Goal: Book appointment/travel/reservation

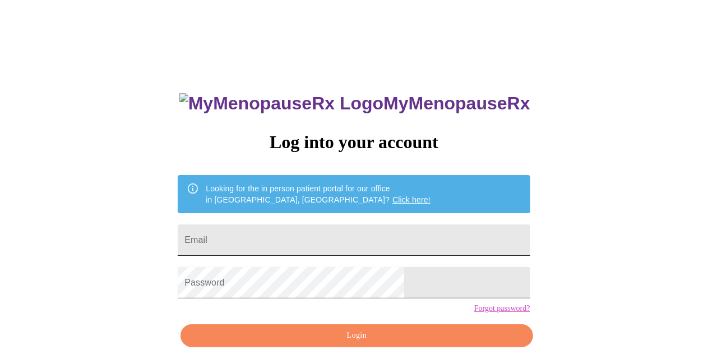
click at [318, 240] on input "Email" at bounding box center [354, 239] width 352 height 31
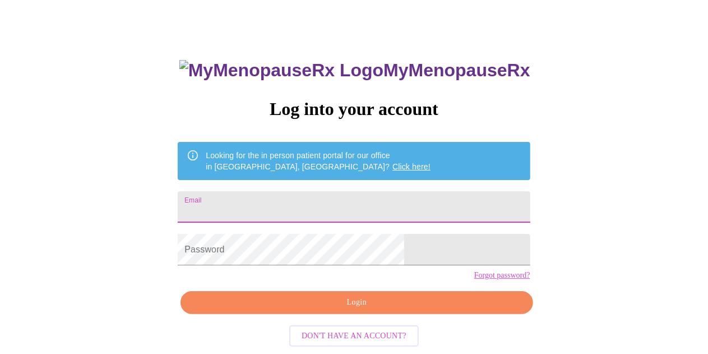
scroll to position [50, 0]
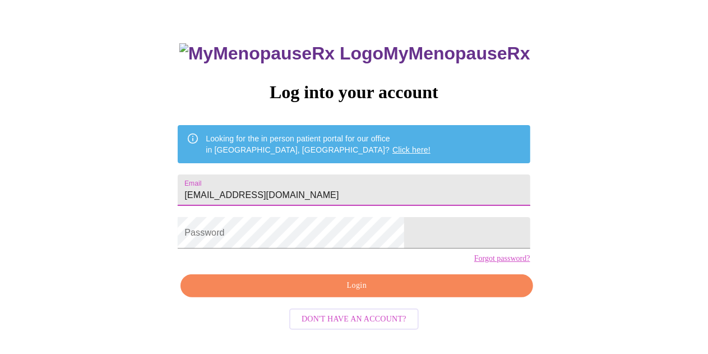
type input "[EMAIL_ADDRESS][DOMAIN_NAME]"
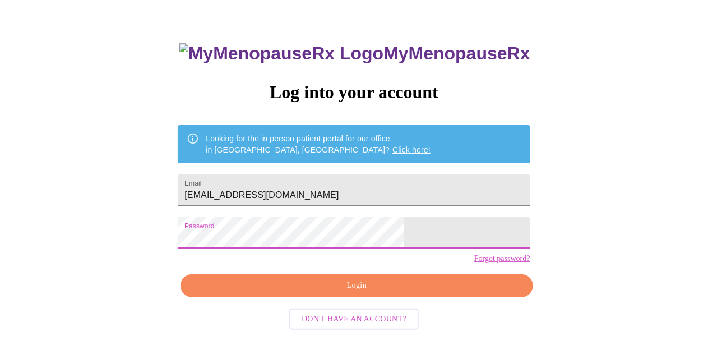
click at [350, 292] on span "Login" at bounding box center [356, 285] width 326 height 14
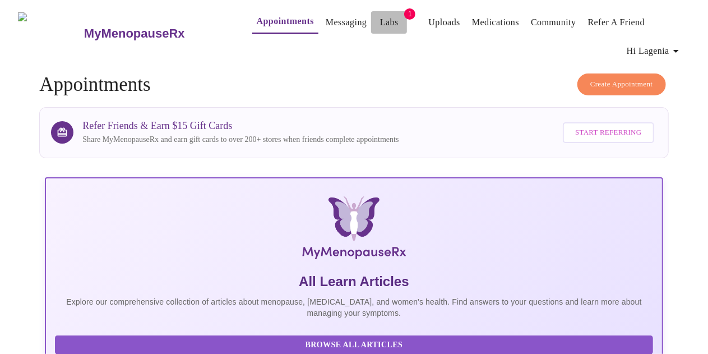
click at [379, 15] on span "Labs" at bounding box center [388, 23] width 27 height 16
click at [404, 12] on span "1" at bounding box center [409, 13] width 11 height 11
click at [380, 21] on link "Labs" at bounding box center [389, 23] width 18 height 16
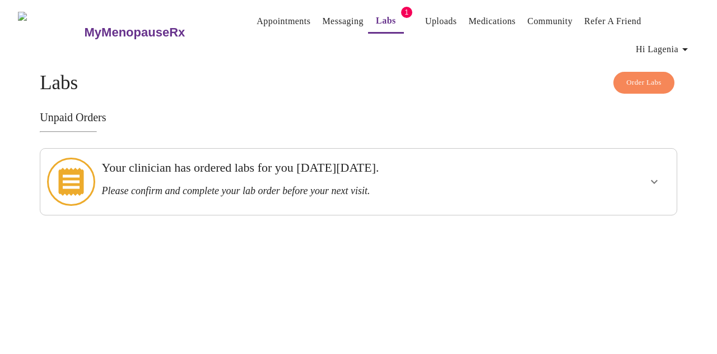
click at [658, 180] on icon "show more" at bounding box center [654, 182] width 7 height 4
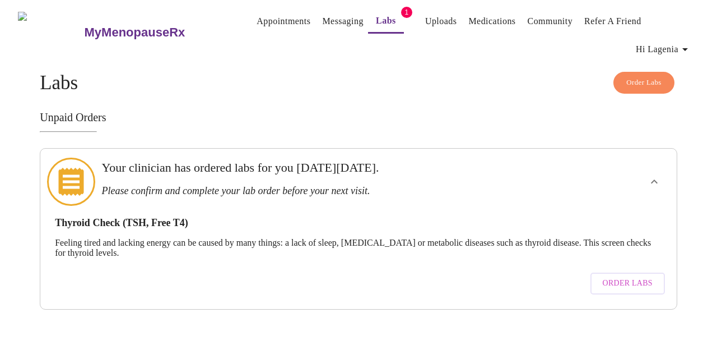
click at [621, 276] on span "Order Labs" at bounding box center [628, 283] width 50 height 14
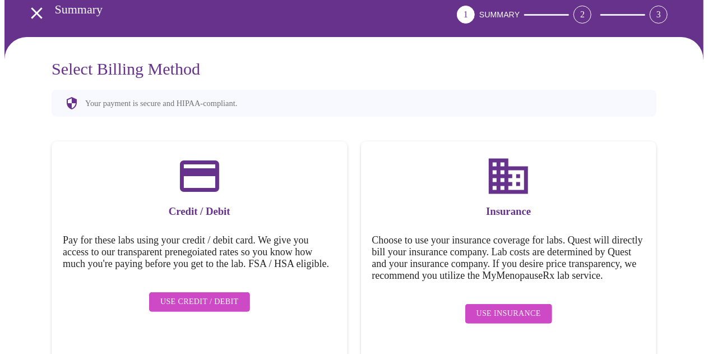
scroll to position [69, 0]
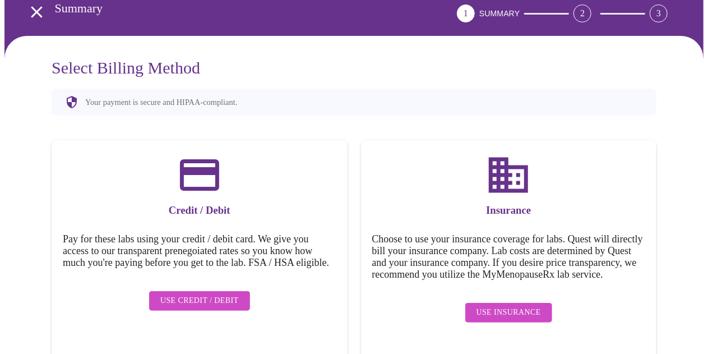
click at [518, 311] on span "Use Insurance" at bounding box center [508, 312] width 64 height 14
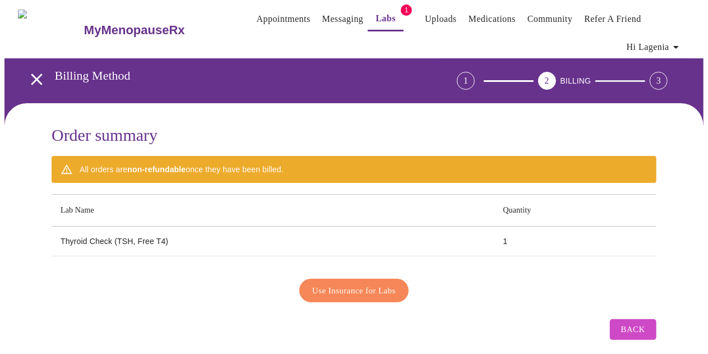
scroll to position [0, 0]
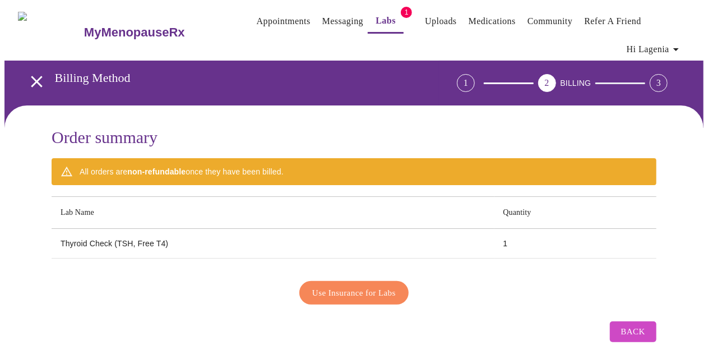
click at [485, 16] on link "Medications" at bounding box center [491, 21] width 47 height 16
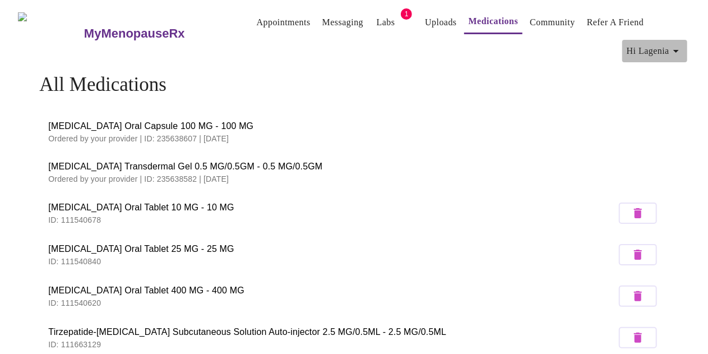
click at [645, 48] on span "Hi Lagenia" at bounding box center [654, 51] width 56 height 16
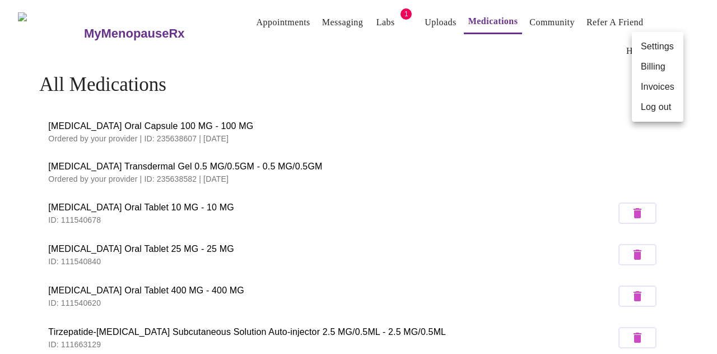
click at [654, 18] on div at bounding box center [358, 177] width 717 height 354
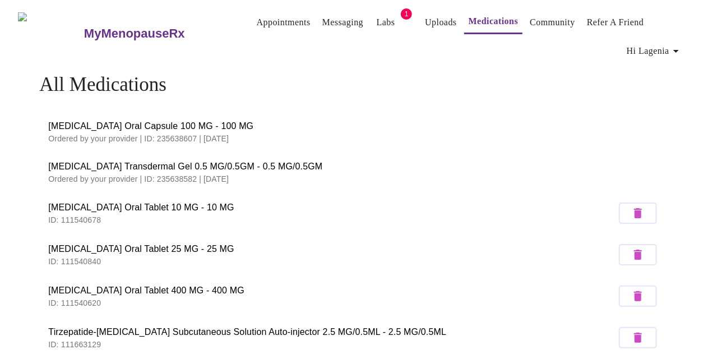
click at [268, 15] on link "Appointments" at bounding box center [284, 23] width 54 height 16
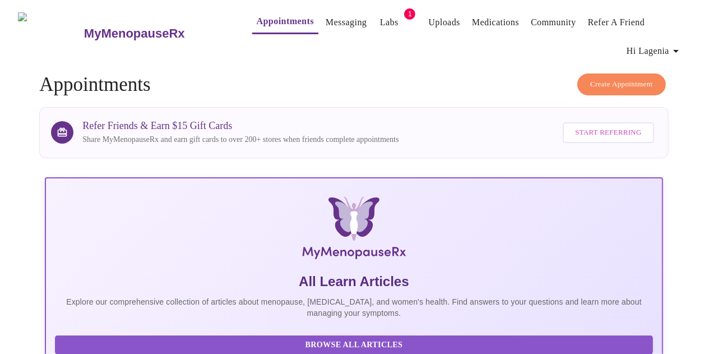
click at [617, 78] on span "Create Appointment" at bounding box center [621, 84] width 63 height 13
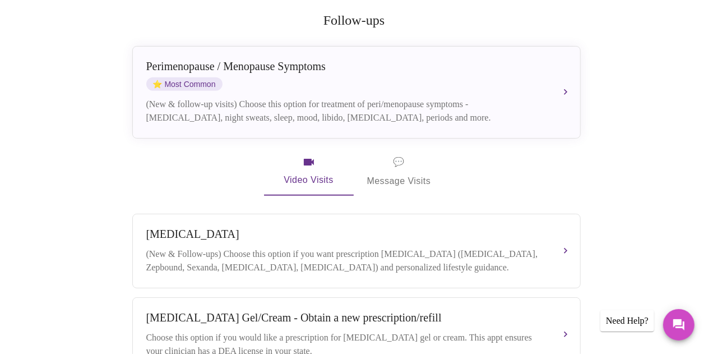
scroll to position [216, 0]
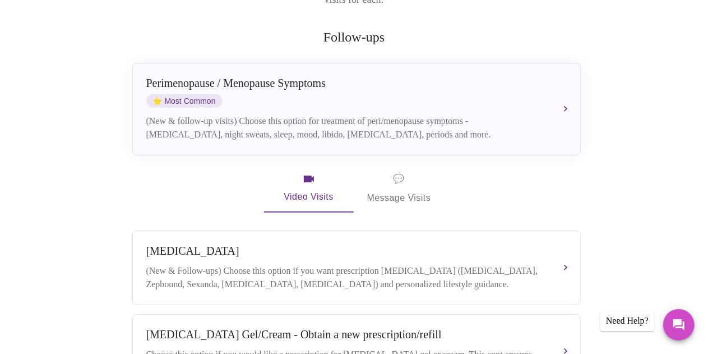
click at [403, 180] on span "💬 Message Visits" at bounding box center [399, 188] width 64 height 35
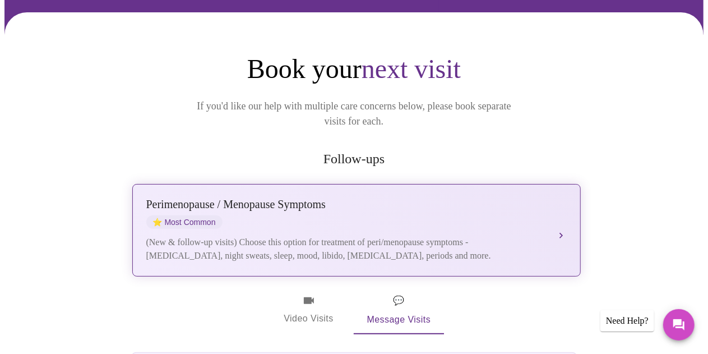
scroll to position [112, 0]
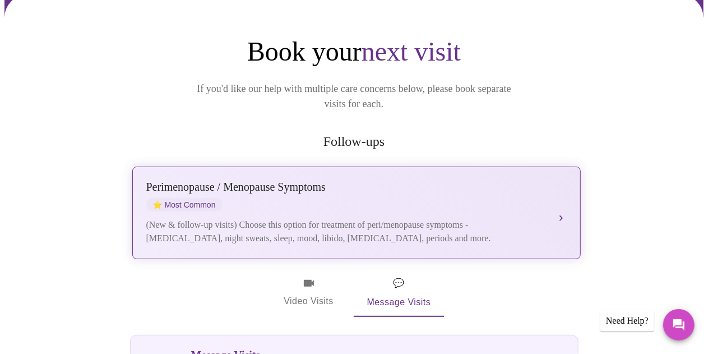
click at [547, 188] on div "[MEDICAL_DATA] / Menopause Symptoms ⭐ Most Common (New & follow-up visits) Choo…" at bounding box center [356, 212] width 420 height 64
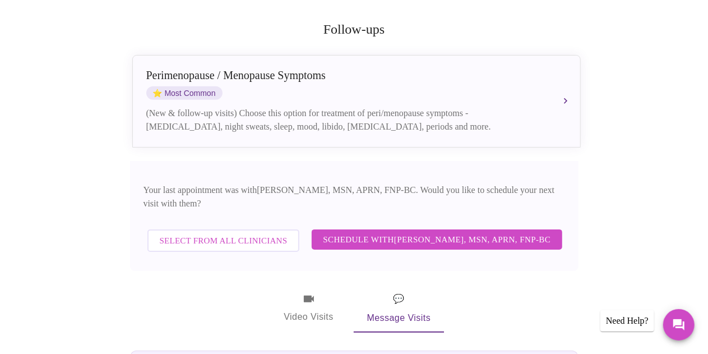
scroll to position [280, 0]
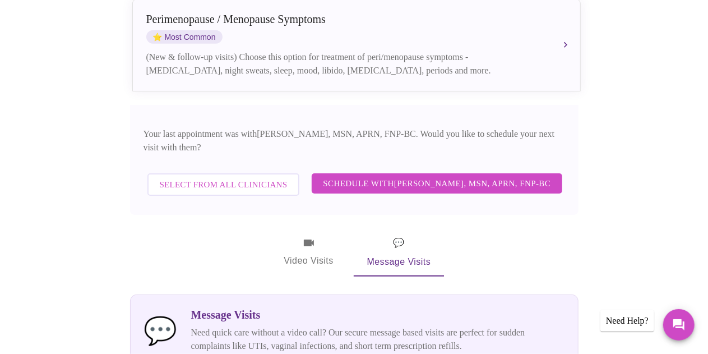
click at [434, 176] on span "Schedule with [PERSON_NAME], MSN, APRN, FNP-BC" at bounding box center [436, 183] width 227 height 15
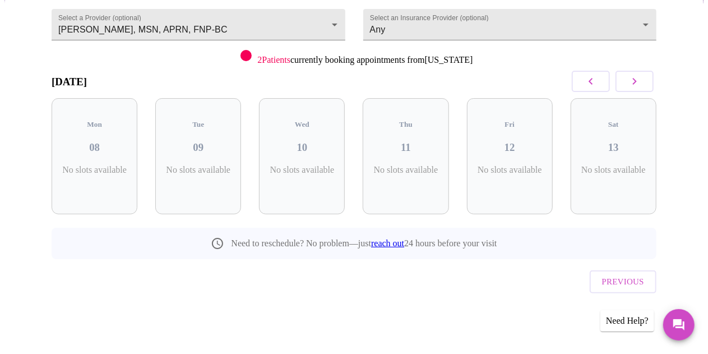
scroll to position [102, 0]
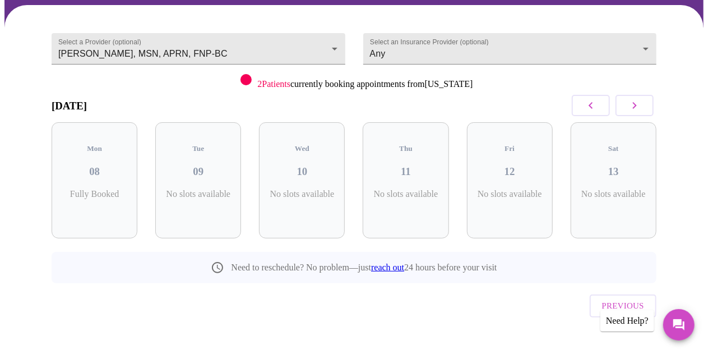
click at [638, 108] on icon "button" at bounding box center [633, 105] width 13 height 13
click at [596, 108] on icon "button" at bounding box center [590, 105] width 13 height 13
click at [583, 104] on button "button" at bounding box center [590, 105] width 38 height 21
click at [641, 101] on icon "button" at bounding box center [633, 105] width 13 height 13
click at [333, 47] on body "MyMenopauseRx Appointments Messaging Labs 1 Uploads Medications Community Refer…" at bounding box center [353, 138] width 699 height 471
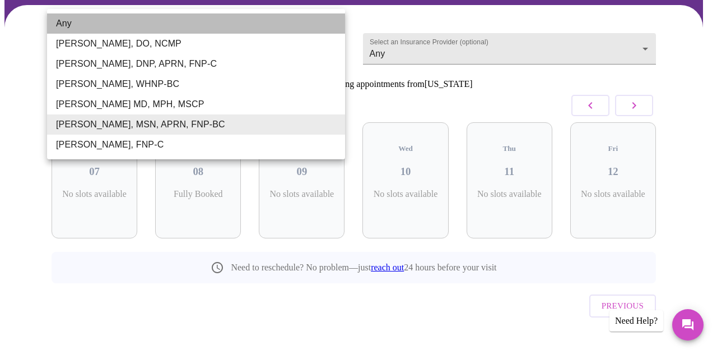
click at [101, 26] on li "Any" at bounding box center [196, 23] width 298 height 20
type input "Any"
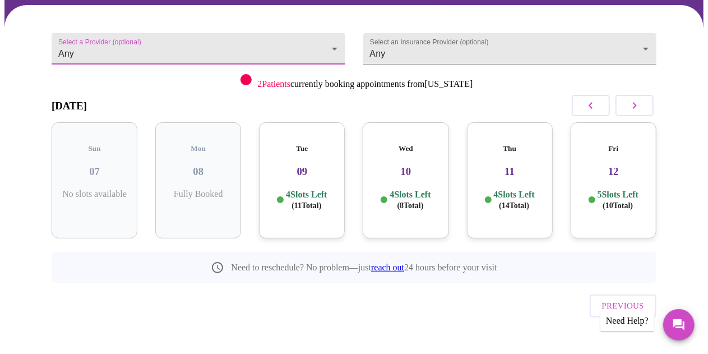
click at [313, 201] on span "( 11 Total)" at bounding box center [306, 205] width 30 height 8
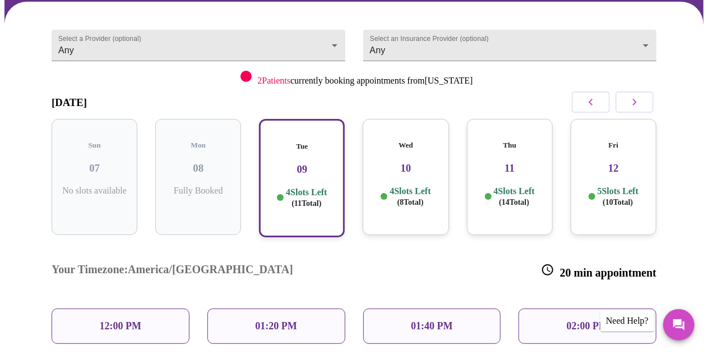
scroll to position [158, 0]
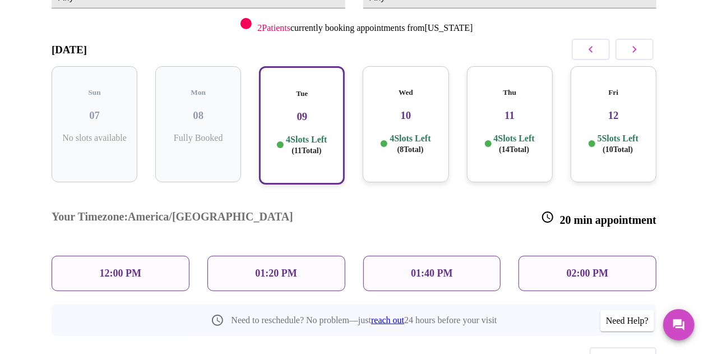
click at [404, 145] on div "Wed 10 4 Slots Left ( 8 Total)" at bounding box center [405, 124] width 86 height 116
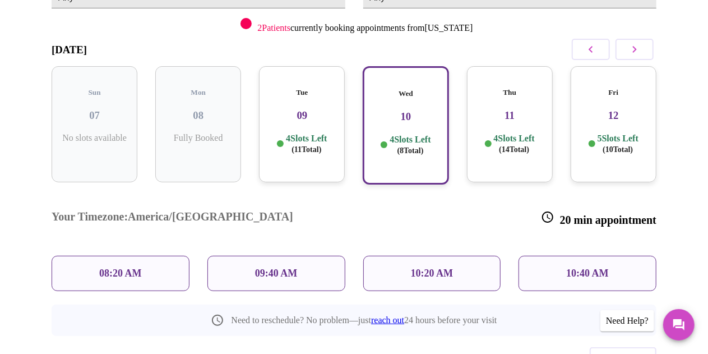
click at [318, 145] on span "( 11 Total)" at bounding box center [306, 149] width 30 height 8
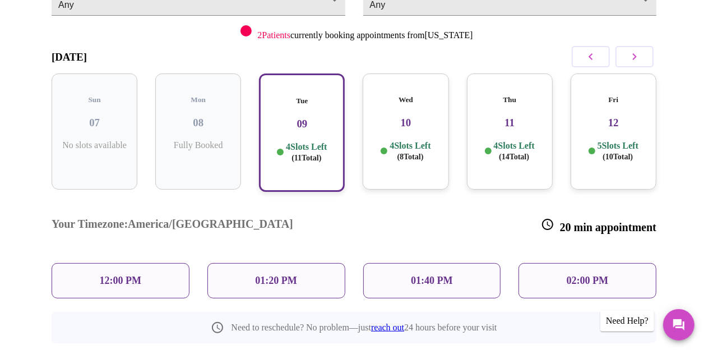
scroll to position [168, 0]
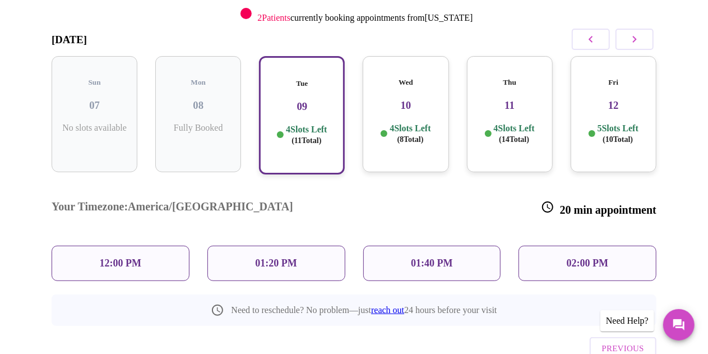
click at [140, 245] on div "12:00 PM" at bounding box center [121, 262] width 138 height 35
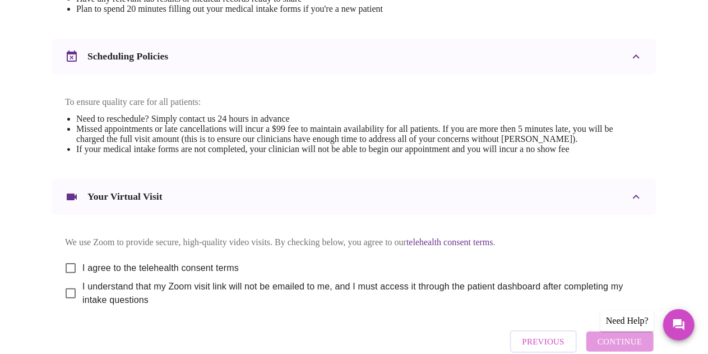
scroll to position [448, 0]
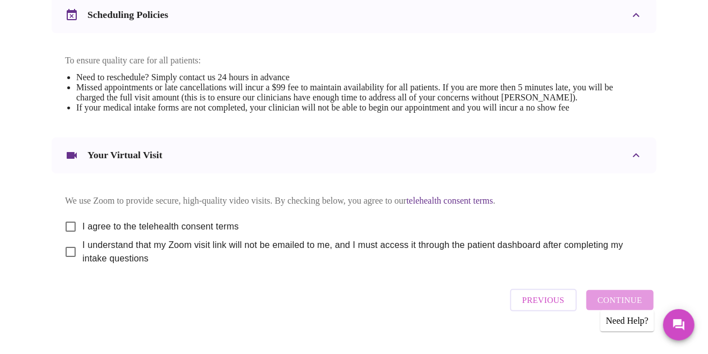
click at [563, 307] on span "Previous" at bounding box center [543, 299] width 42 height 15
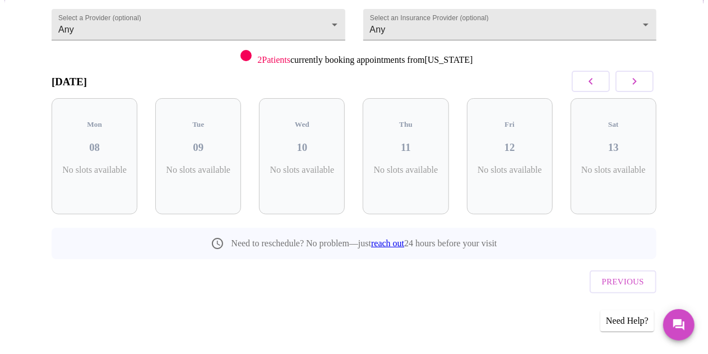
scroll to position [102, 0]
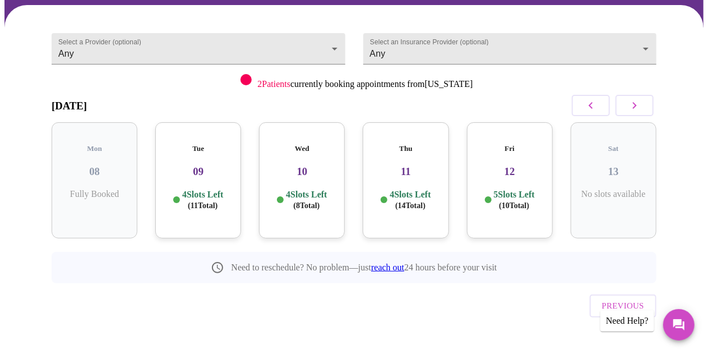
click at [221, 199] on p "4 Slots Left ( 11 Total)" at bounding box center [202, 200] width 41 height 22
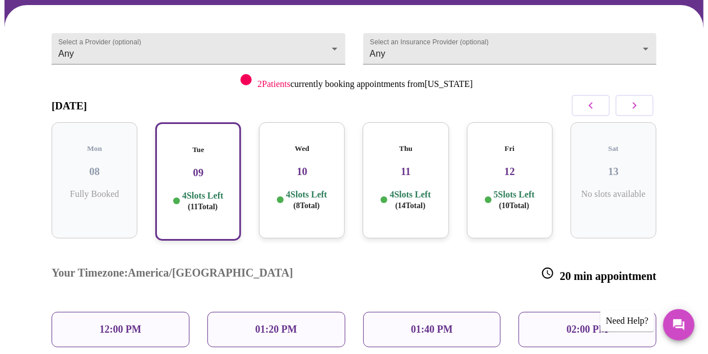
scroll to position [193, 0]
